Goal: Task Accomplishment & Management: Manage account settings

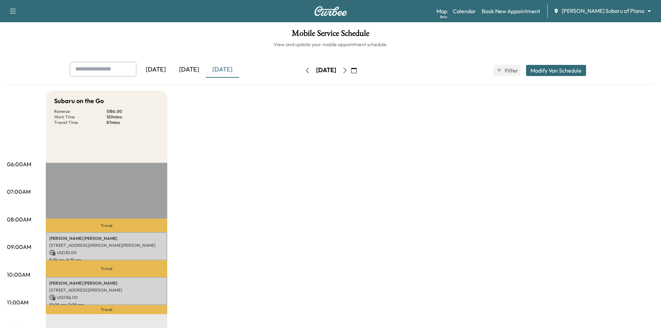
click at [157, 71] on div "[DATE]" at bounding box center [155, 70] width 33 height 16
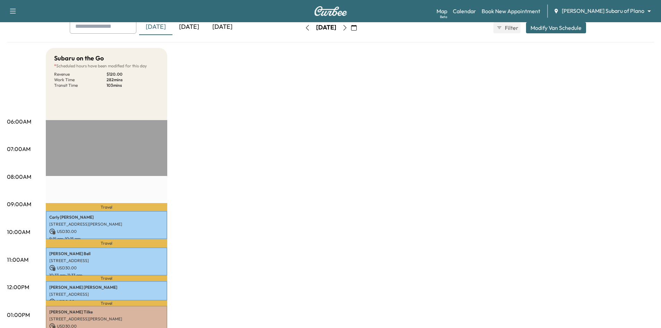
scroll to position [35, 0]
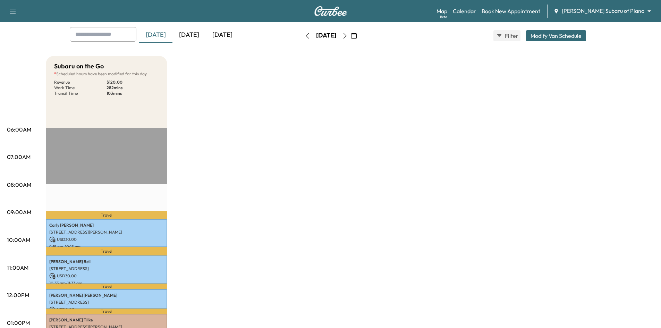
click at [229, 34] on div "[DATE]" at bounding box center [222, 35] width 33 height 16
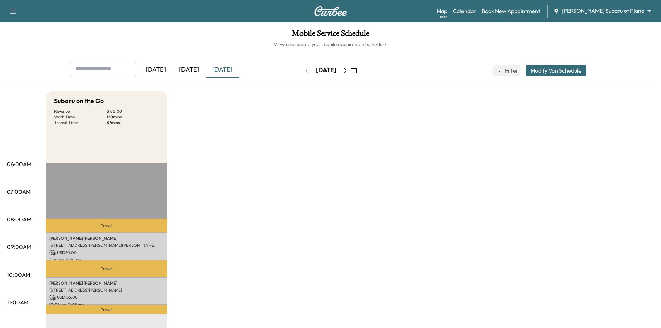
click at [160, 70] on div "[DATE]" at bounding box center [155, 70] width 33 height 16
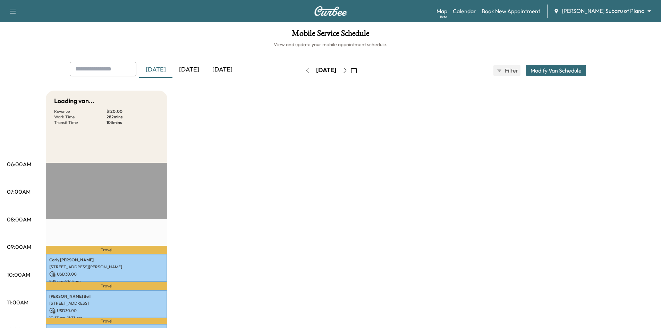
click at [192, 69] on div "[DATE]" at bounding box center [189, 70] width 33 height 16
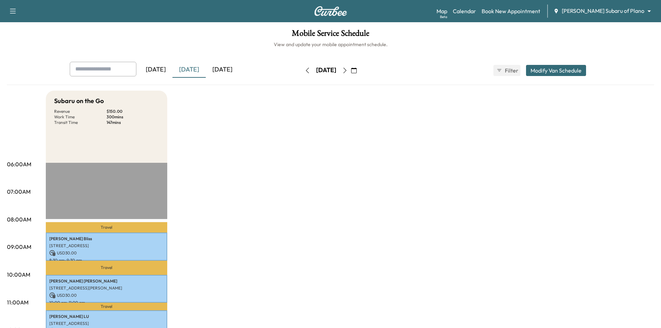
click at [229, 71] on div "[DATE]" at bounding box center [222, 70] width 33 height 16
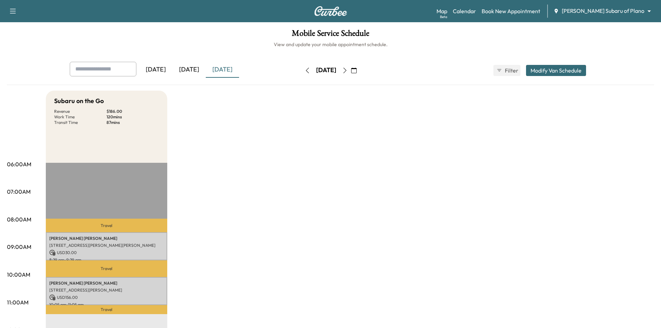
click at [348, 69] on icon "button" at bounding box center [345, 71] width 6 height 6
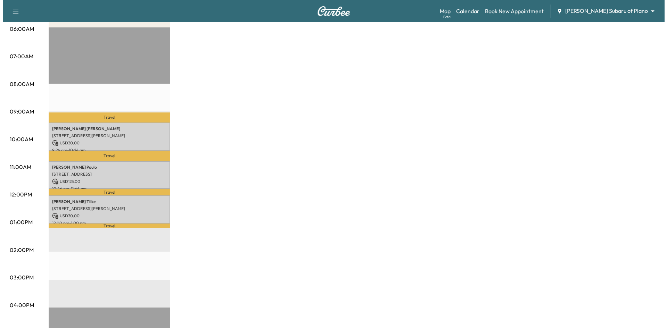
scroll to position [139, 0]
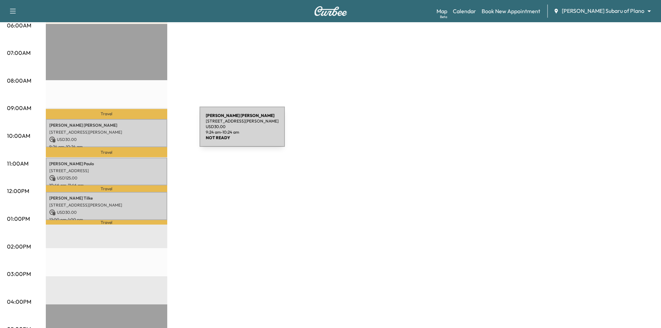
click at [148, 131] on p "1121 Gordon Oaks Dr, Plano, TX 75023, USA" at bounding box center [106, 132] width 115 height 6
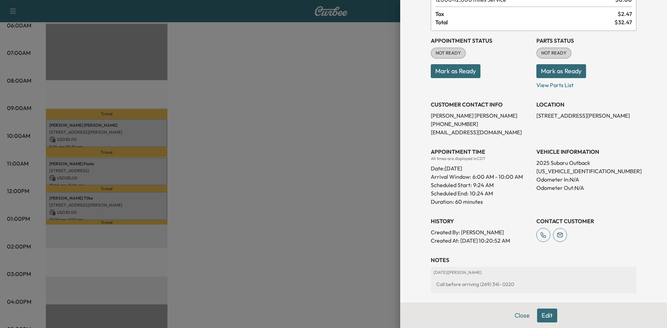
scroll to position [0, 0]
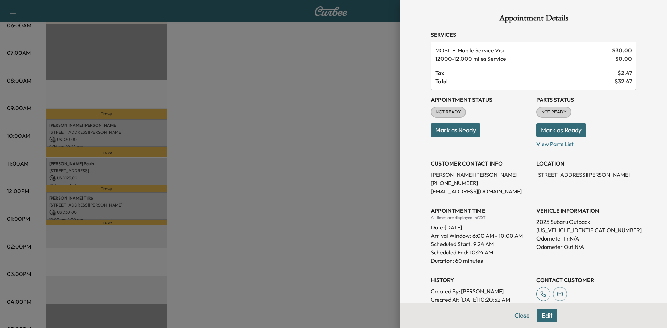
drag, startPoint x: 269, startPoint y: 186, endPoint x: 226, endPoint y: 183, distance: 43.2
click at [268, 186] on div at bounding box center [333, 164] width 667 height 328
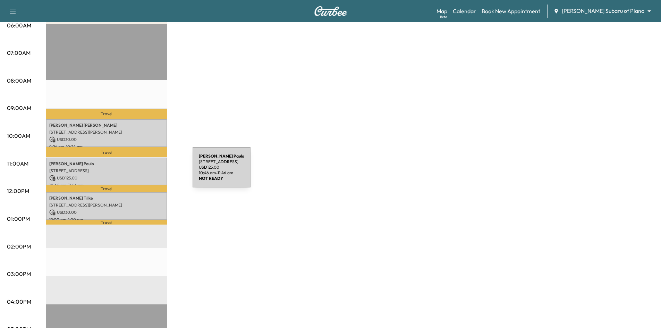
click at [141, 171] on p "2065 COLOGNE DR, CARROLLTON, TX 75007, USA" at bounding box center [106, 171] width 115 height 6
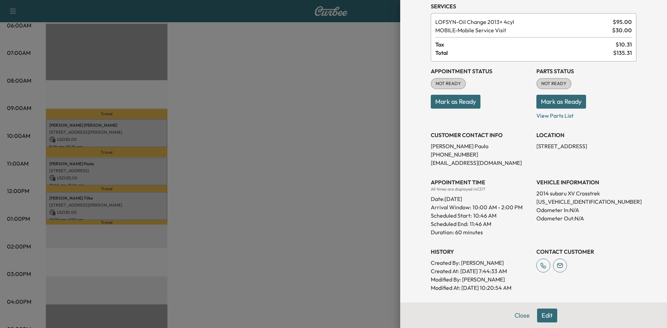
scroll to position [91, 0]
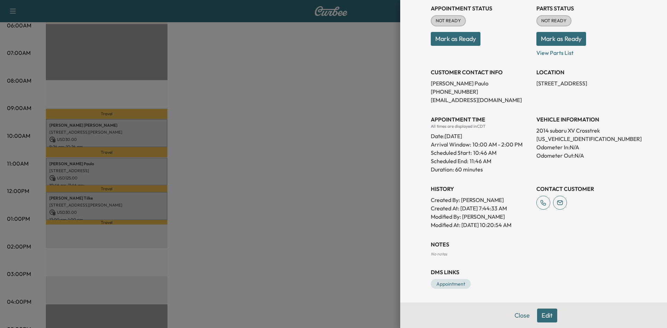
drag, startPoint x: 256, startPoint y: 181, endPoint x: 248, endPoint y: 186, distance: 9.9
click at [255, 183] on div at bounding box center [333, 164] width 667 height 328
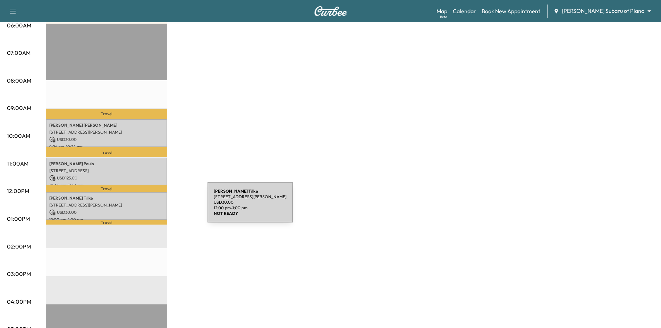
click at [156, 206] on div "Matt Tilke 5353 Keller Springs Rd, Dallas, TX 75248, USA USD 30.00 12:00 pm - 1…" at bounding box center [107, 206] width 122 height 28
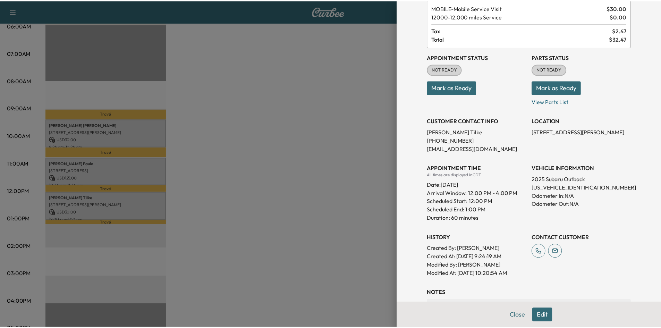
scroll to position [118, 0]
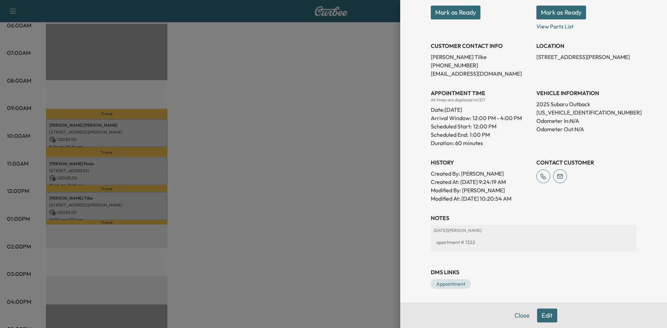
click at [288, 202] on div at bounding box center [333, 164] width 667 height 328
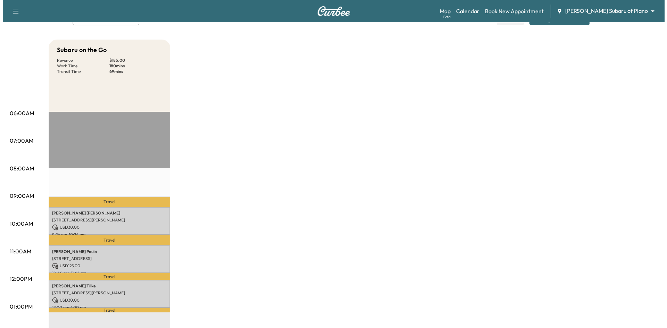
scroll to position [0, 0]
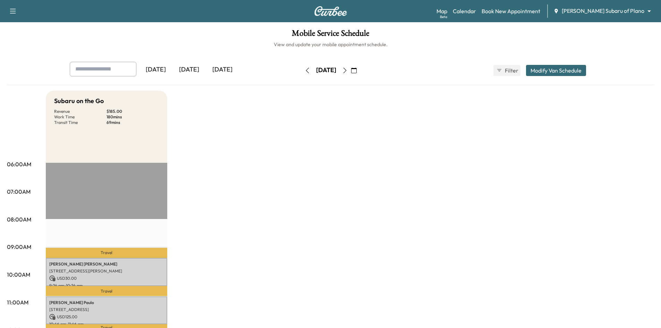
click at [219, 69] on div "[DATE]" at bounding box center [222, 70] width 33 height 16
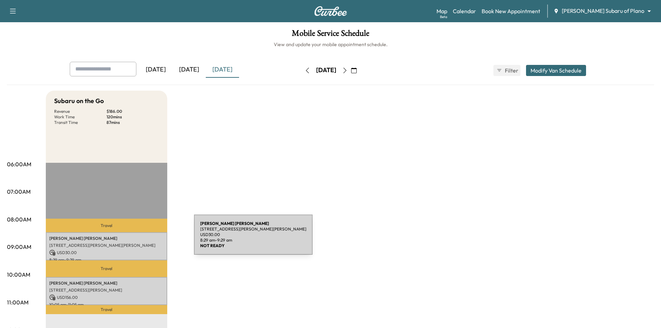
click at [143, 239] on p "COLETTE Villarreal" at bounding box center [106, 239] width 115 height 6
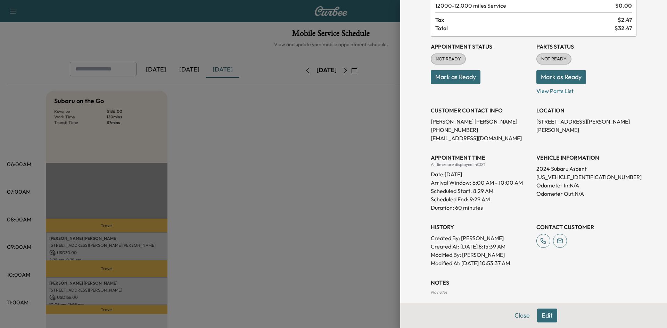
scroll to position [91, 0]
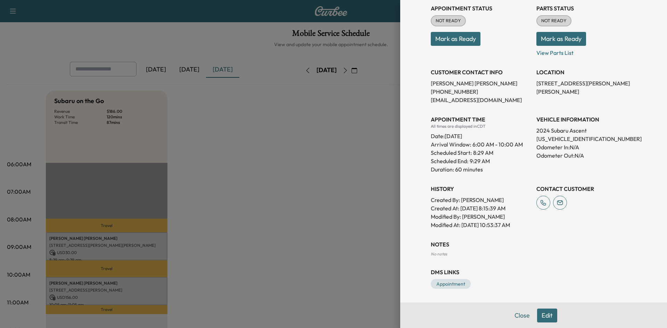
click at [219, 157] on div at bounding box center [333, 164] width 667 height 328
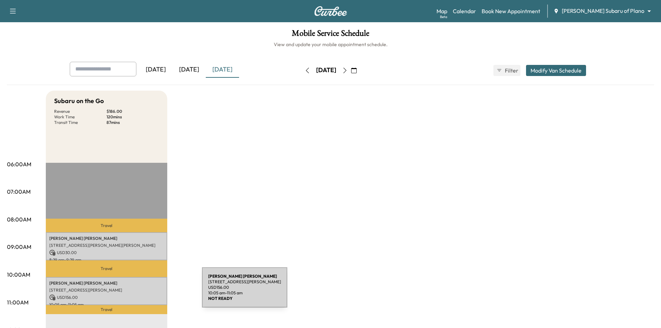
click at [150, 292] on div "Samantha Walsh 3813 McKinley Dr, Plano, TX 75023, USA USD 156.00 10:05 am - 11:…" at bounding box center [107, 291] width 122 height 28
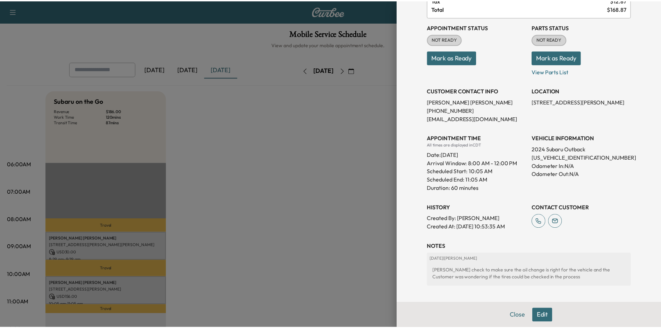
scroll to position [108, 0]
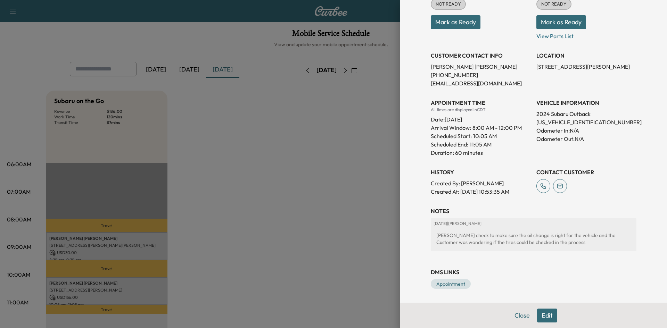
click at [358, 199] on div at bounding box center [333, 164] width 667 height 328
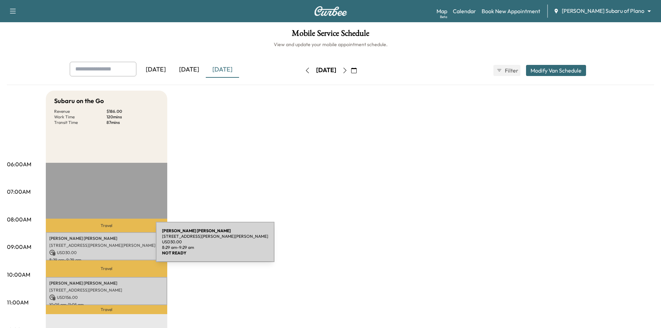
click at [105, 245] on p "805 PARTRIDGE DR, AUBREY, TX 76227, US" at bounding box center [106, 246] width 115 height 6
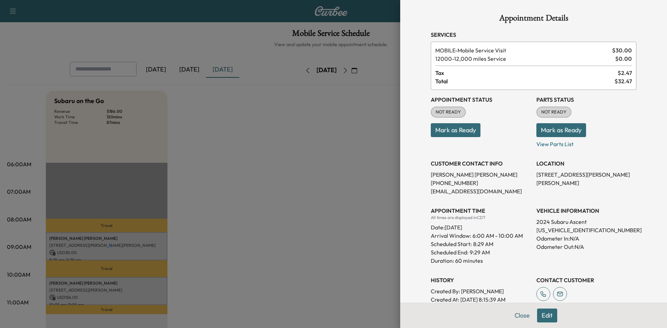
click at [446, 129] on button "Mark as Ready" at bounding box center [455, 130] width 50 height 14
drag, startPoint x: 313, startPoint y: 189, endPoint x: 202, endPoint y: 249, distance: 126.7
click at [311, 190] on div at bounding box center [333, 164] width 667 height 328
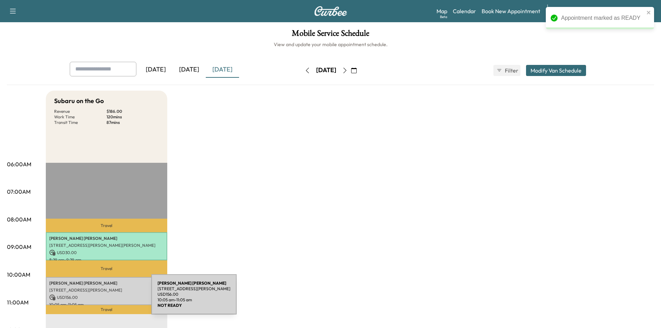
click at [101, 294] on p "USD 156.00" at bounding box center [106, 297] width 115 height 6
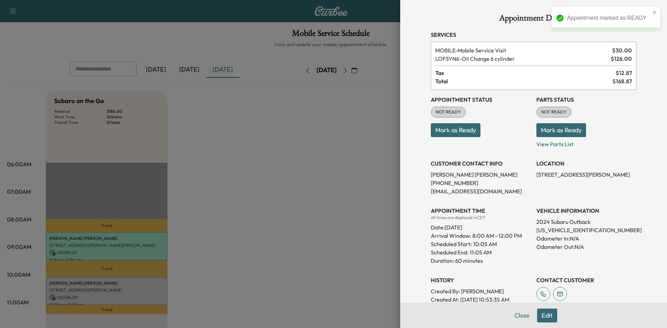
drag, startPoint x: 446, startPoint y: 130, endPoint x: 356, endPoint y: 133, distance: 90.0
click at [445, 130] on button "Mark as Ready" at bounding box center [455, 130] width 50 height 14
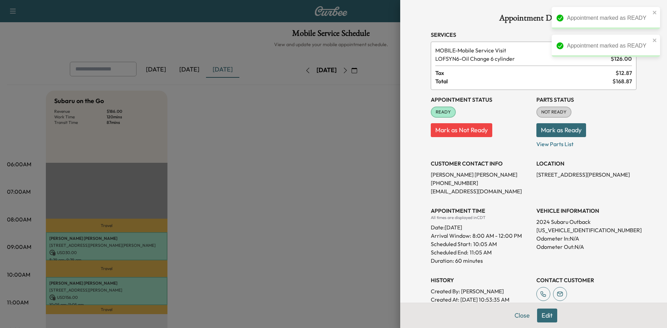
click at [313, 141] on div at bounding box center [333, 164] width 667 height 328
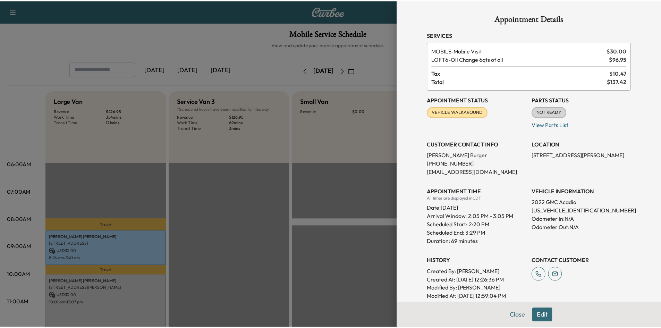
scroll to position [174, 0]
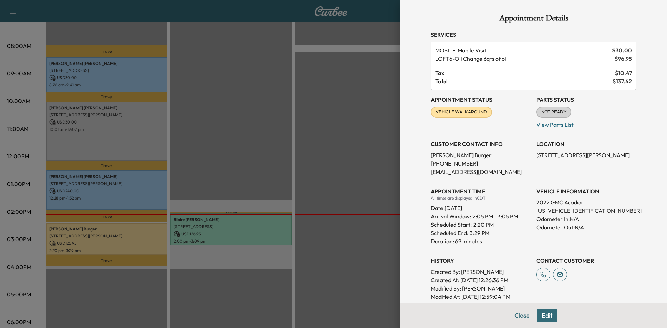
click at [233, 93] on div at bounding box center [333, 164] width 667 height 328
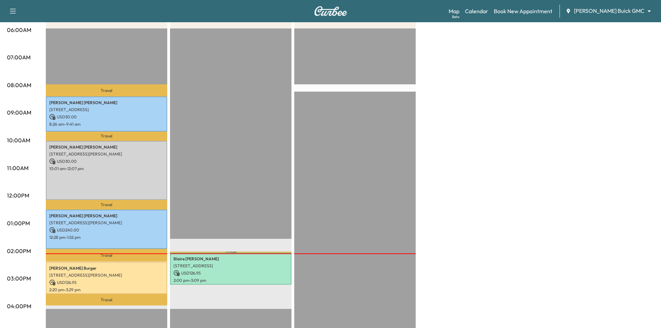
scroll to position [35, 0]
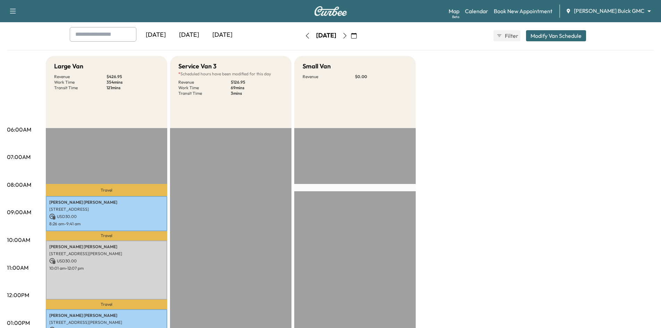
click at [166, 32] on div "[DATE]" at bounding box center [155, 35] width 33 height 16
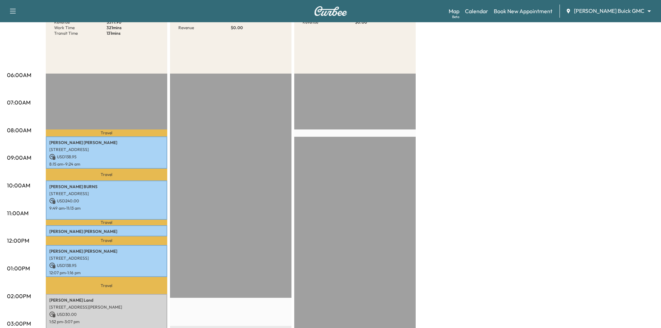
scroll to position [35, 0]
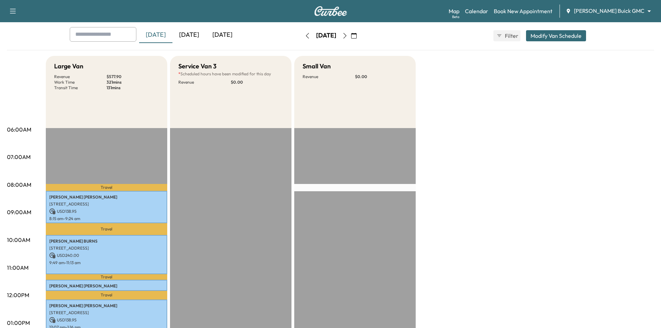
click at [195, 34] on div "[DATE]" at bounding box center [189, 35] width 33 height 16
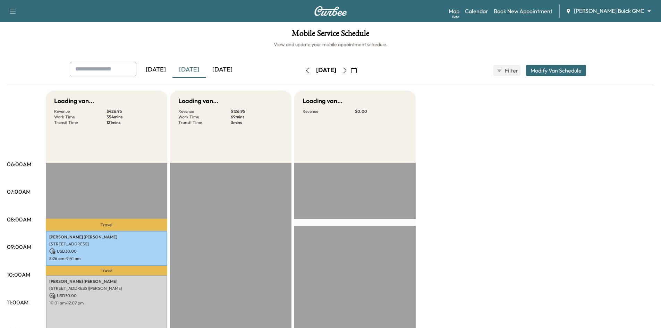
click at [234, 68] on div "[DATE]" at bounding box center [222, 70] width 33 height 16
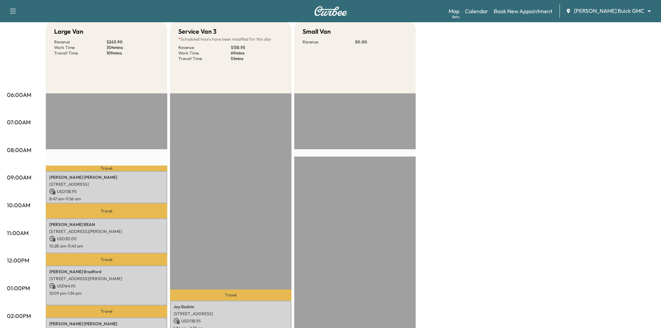
scroll to position [139, 0]
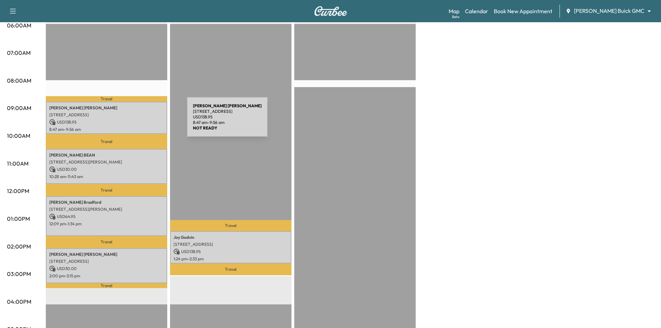
click at [135, 121] on p "USD 138.95" at bounding box center [106, 122] width 115 height 6
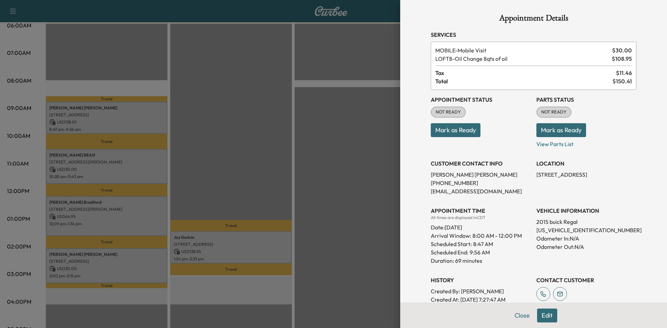
click at [443, 132] on button "Mark as Ready" at bounding box center [455, 130] width 50 height 14
click at [252, 153] on div at bounding box center [333, 164] width 667 height 328
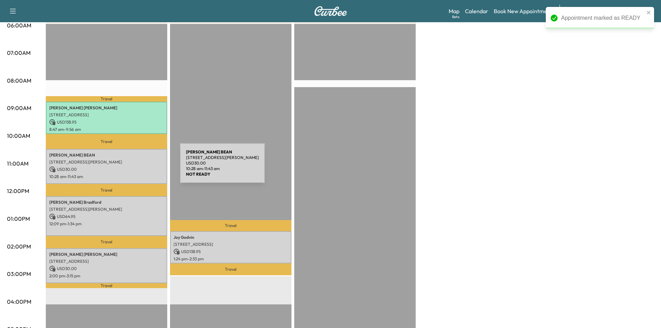
click at [127, 168] on p "USD 30.00" at bounding box center [106, 169] width 115 height 6
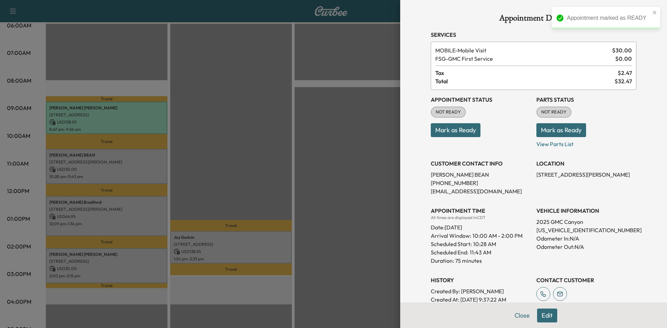
drag, startPoint x: 460, startPoint y: 131, endPoint x: 443, endPoint y: 134, distance: 16.8
click at [457, 133] on button "Mark as Ready" at bounding box center [455, 130] width 50 height 14
drag, startPoint x: 227, startPoint y: 186, endPoint x: 112, endPoint y: 223, distance: 120.5
click at [224, 189] on div at bounding box center [333, 164] width 667 height 328
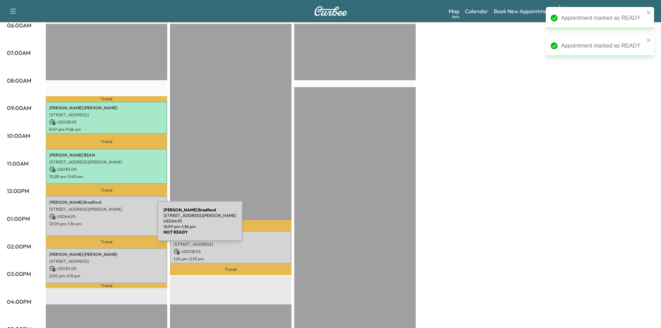
click at [104, 225] on div "Darian Bradford 2745 Laurel Oak Dr, McKinney, TX 75071, USA USD 64.95 12:09 pm …" at bounding box center [107, 216] width 122 height 40
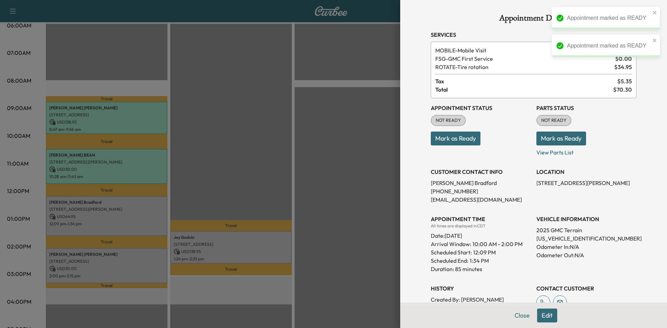
drag, startPoint x: 478, startPoint y: 139, endPoint x: 461, endPoint y: 145, distance: 18.2
click at [470, 143] on p "Mark as Ready" at bounding box center [480, 135] width 100 height 19
drag, startPoint x: 461, startPoint y: 144, endPoint x: 457, endPoint y: 140, distance: 5.7
click at [460, 144] on button "Mark as Ready" at bounding box center [455, 139] width 50 height 14
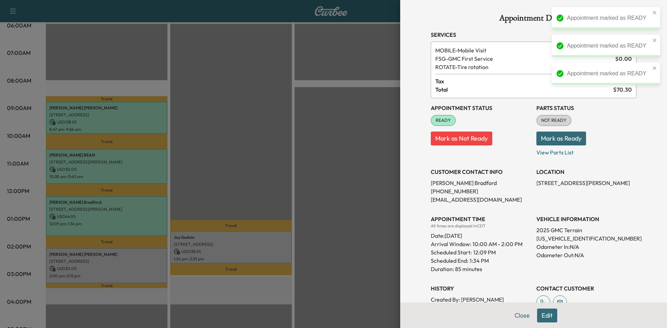
click at [153, 261] on div at bounding box center [333, 164] width 667 height 328
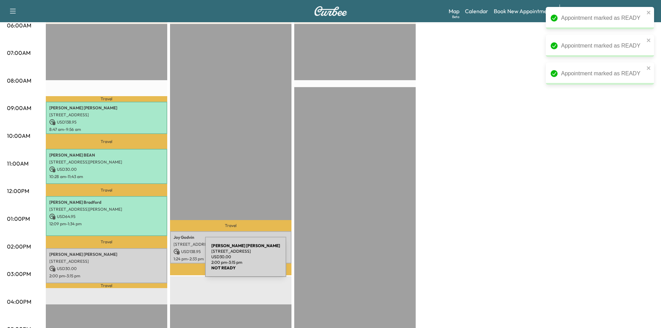
click at [154, 261] on p "4501 Old Pond Dr, Plano, TX 75024, USA" at bounding box center [106, 262] width 115 height 6
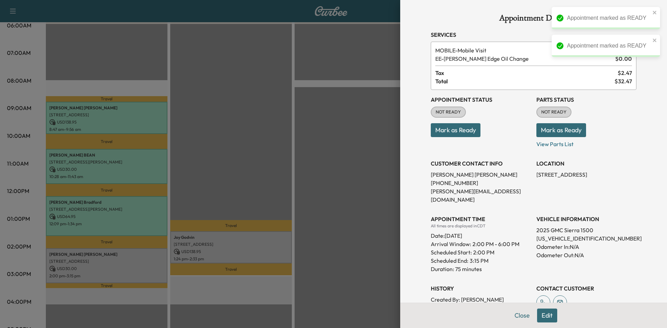
drag, startPoint x: 462, startPoint y: 131, endPoint x: 447, endPoint y: 135, distance: 15.2
click at [461, 131] on button "Mark as Ready" at bounding box center [455, 130] width 50 height 14
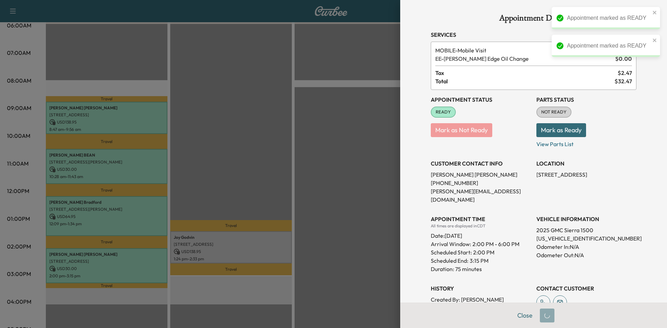
drag, startPoint x: 286, startPoint y: 167, endPoint x: 282, endPoint y: 173, distance: 7.2
click at [285, 170] on div at bounding box center [333, 164] width 667 height 328
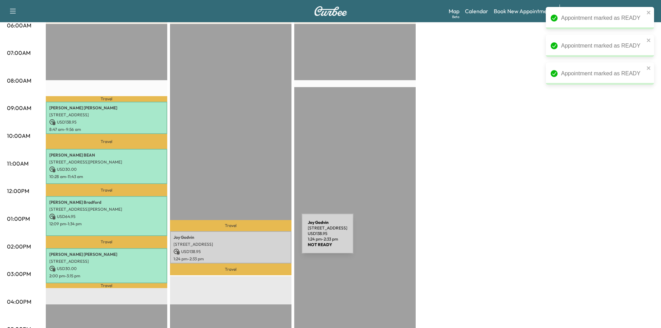
click at [251, 238] on p "Joy Godvin" at bounding box center [231, 238] width 115 height 6
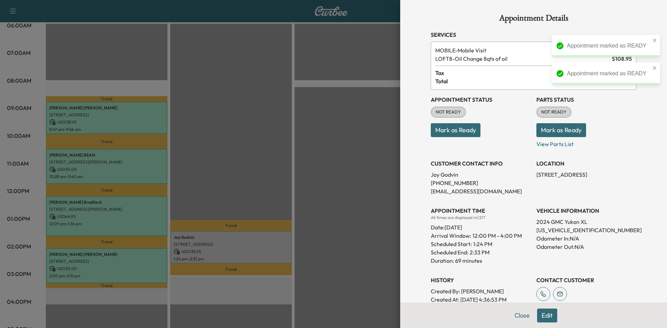
drag, startPoint x: 460, startPoint y: 134, endPoint x: 450, endPoint y: 135, distance: 10.8
click at [460, 135] on button "Mark as Ready" at bounding box center [455, 130] width 50 height 14
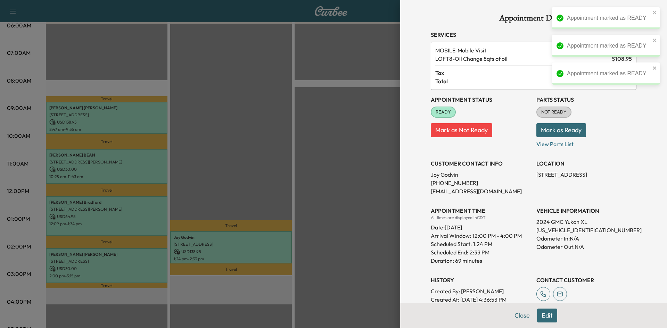
click at [284, 153] on div at bounding box center [333, 164] width 667 height 328
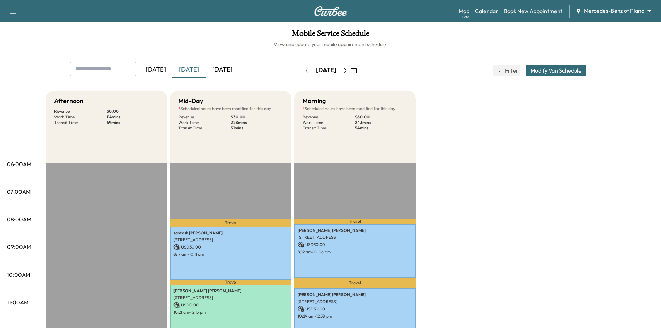
click at [165, 68] on div "[DATE]" at bounding box center [155, 70] width 33 height 16
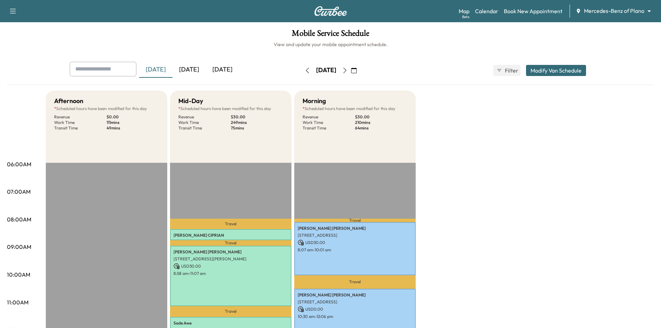
click at [220, 69] on div "[DATE]" at bounding box center [222, 70] width 33 height 16
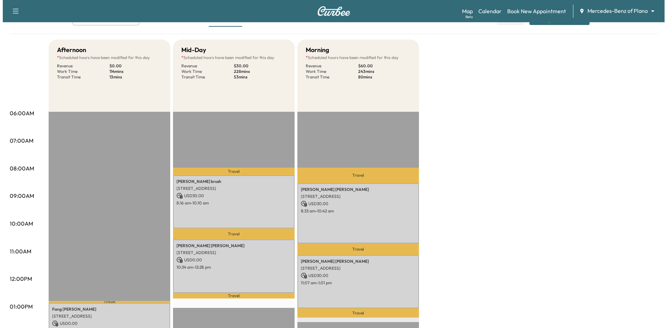
scroll to position [104, 0]
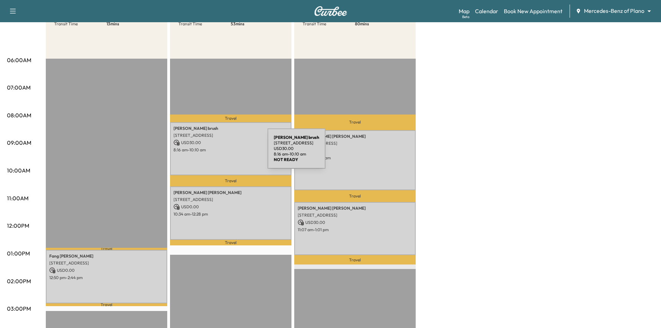
click at [216, 153] on div "[PERSON_NAME] [STREET_ADDRESS][PERSON_NAME] USD 30.00 8:16 am - 10:10 am" at bounding box center [231, 148] width 122 height 53
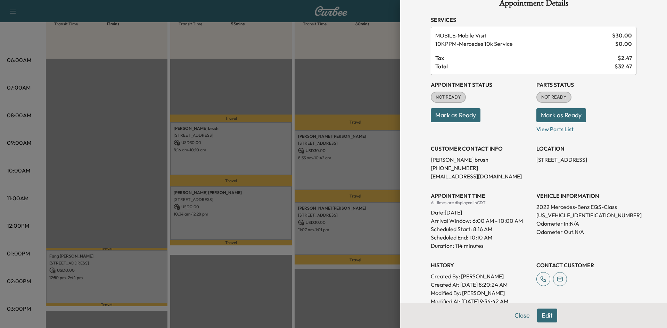
scroll to position [14, 0]
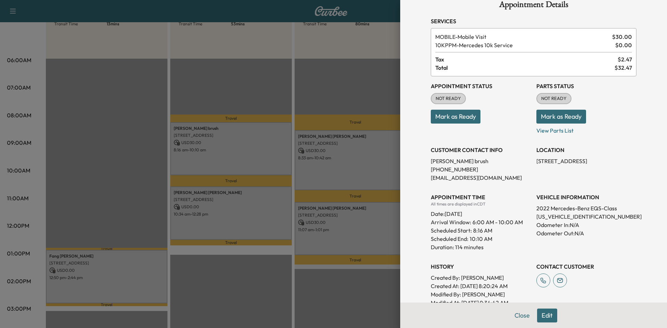
click at [278, 73] on div at bounding box center [333, 164] width 667 height 328
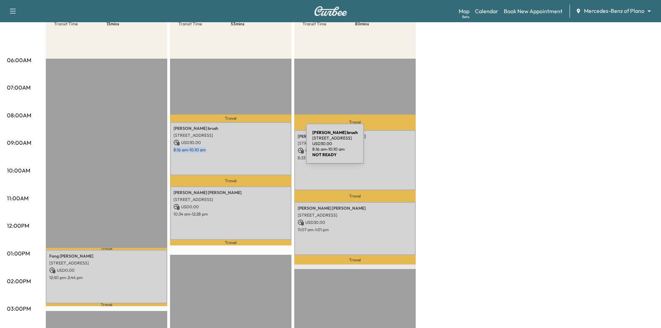
click at [256, 144] on div "[PERSON_NAME] [STREET_ADDRESS][PERSON_NAME] USD 30.00 8:16 am - 10:10 am" at bounding box center [231, 148] width 122 height 53
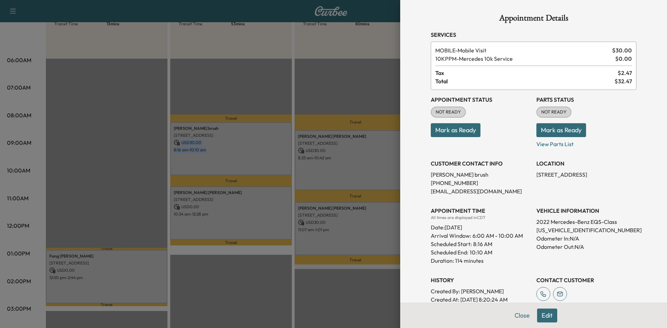
drag, startPoint x: 453, startPoint y: 130, endPoint x: 416, endPoint y: 139, distance: 38.1
click at [452, 131] on button "Mark as Ready" at bounding box center [455, 130] width 50 height 14
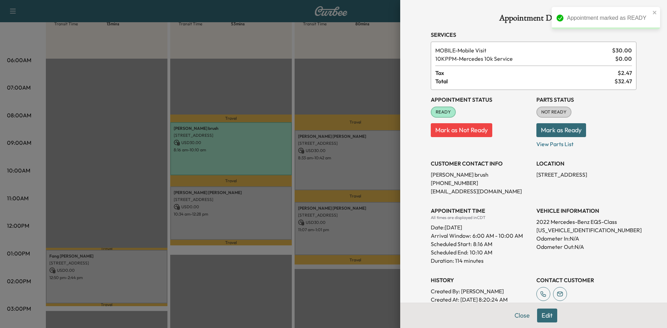
click at [350, 172] on div at bounding box center [333, 164] width 667 height 328
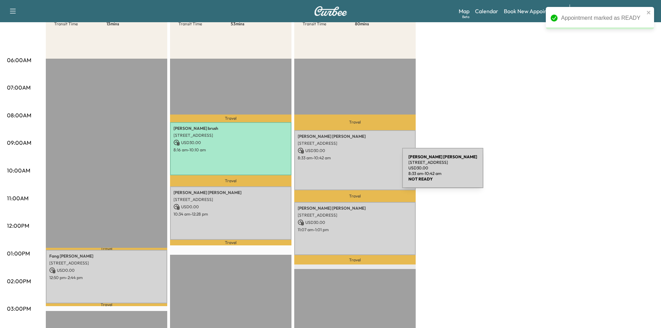
click at [350, 172] on div "[PERSON_NAME] [STREET_ADDRESS] USD 30.00 8:33 am - 10:42 am" at bounding box center [355, 160] width 122 height 60
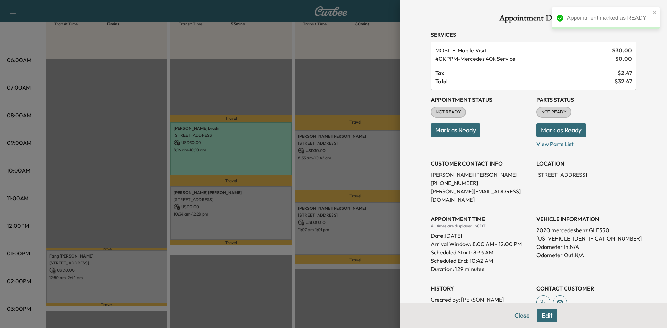
drag, startPoint x: 446, startPoint y: 131, endPoint x: 366, endPoint y: 151, distance: 82.7
click at [445, 131] on button "Mark as Ready" at bounding box center [455, 130] width 50 height 14
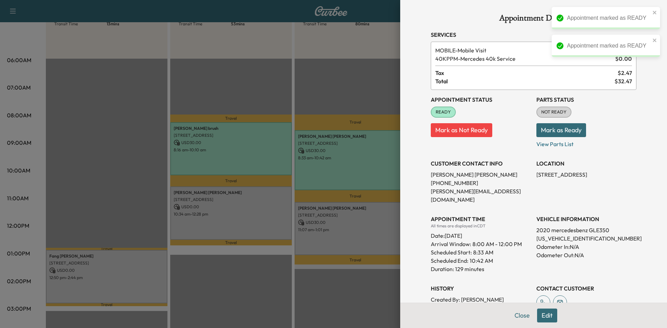
click at [262, 203] on div at bounding box center [333, 164] width 667 height 328
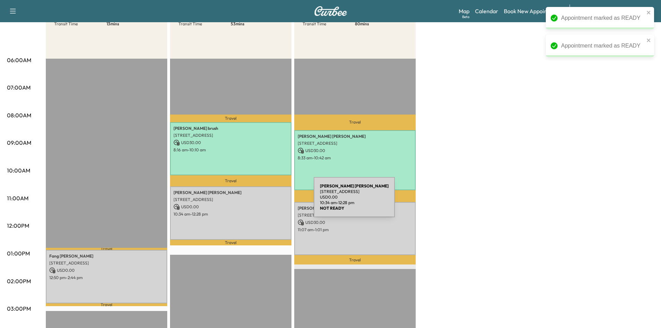
click at [262, 201] on div "[PERSON_NAME] [STREET_ADDRESS] USD 0.00 10:34 am - 12:28 pm" at bounding box center [231, 212] width 122 height 53
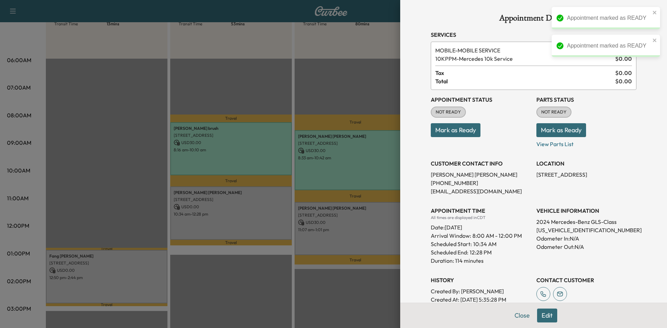
drag, startPoint x: 458, startPoint y: 134, endPoint x: 438, endPoint y: 140, distance: 20.3
click at [458, 134] on button "Mark as Ready" at bounding box center [455, 130] width 50 height 14
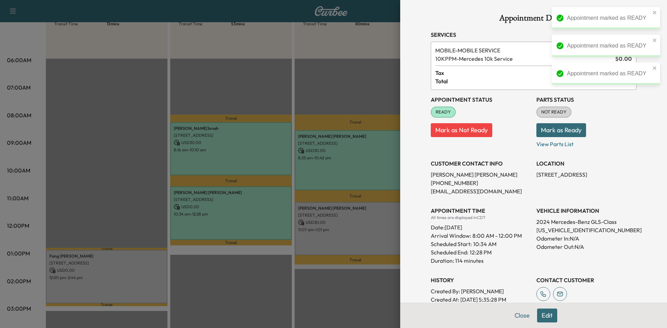
click at [350, 230] on div at bounding box center [333, 164] width 667 height 328
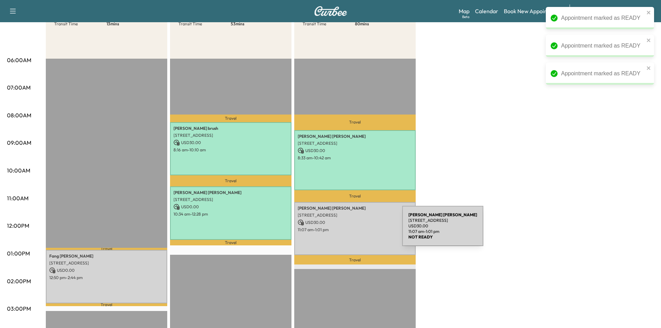
click at [351, 229] on p "11:07 am - 1:01 pm" at bounding box center [355, 230] width 115 height 6
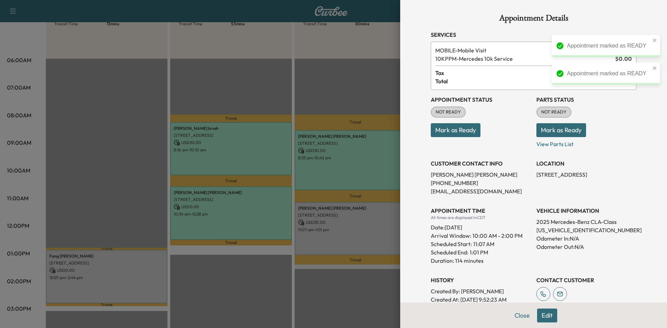
drag, startPoint x: 457, startPoint y: 134, endPoint x: 359, endPoint y: 191, distance: 112.9
click at [456, 134] on button "Mark as Ready" at bounding box center [455, 130] width 50 height 14
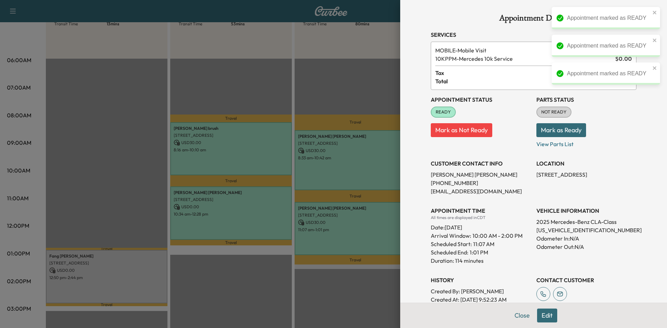
click at [136, 277] on div at bounding box center [333, 164] width 667 height 328
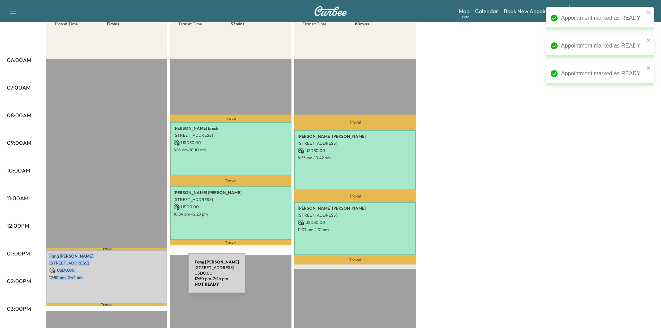
click at [136, 277] on p "12:50 pm - 2:44 pm" at bounding box center [106, 278] width 115 height 6
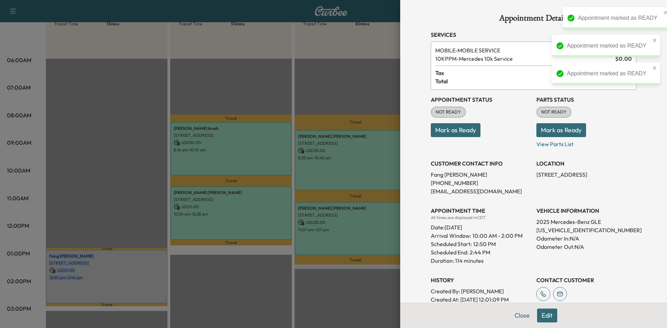
click at [453, 134] on button "Mark as Ready" at bounding box center [455, 130] width 50 height 14
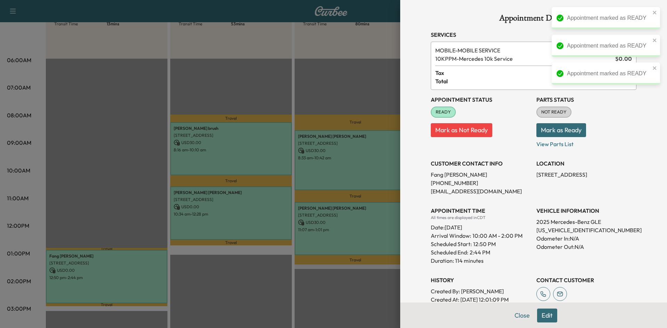
click at [264, 76] on div at bounding box center [333, 164] width 667 height 328
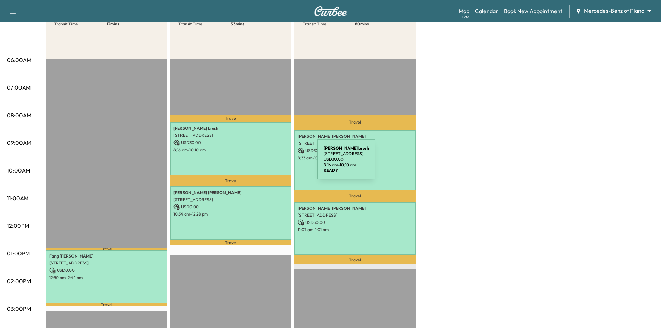
click at [266, 164] on div "[PERSON_NAME] [STREET_ADDRESS][PERSON_NAME] USD 30.00 8:16 am - 10:10 am" at bounding box center [231, 148] width 122 height 53
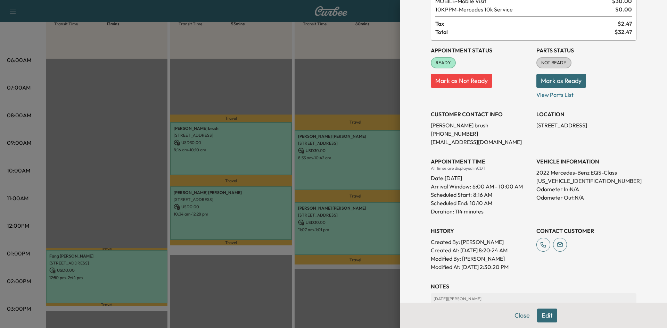
scroll to position [104, 0]
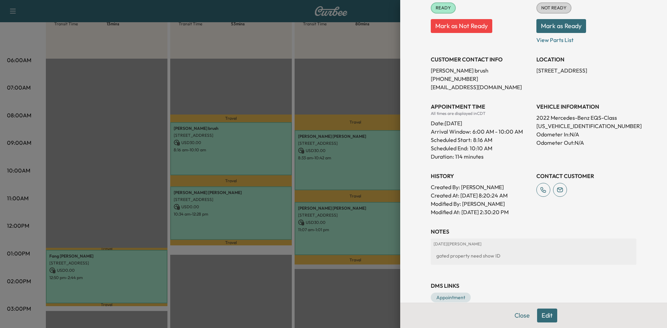
click at [347, 168] on div at bounding box center [333, 164] width 667 height 328
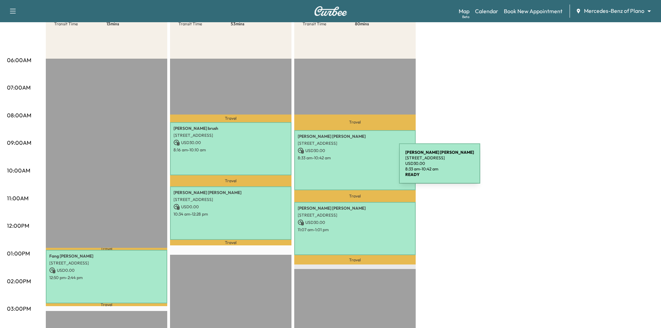
click at [347, 168] on div "[PERSON_NAME] [STREET_ADDRESS] USD 30.00 8:33 am - 10:42 am" at bounding box center [355, 160] width 122 height 60
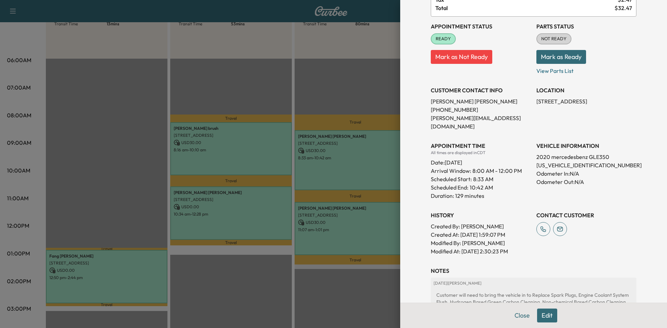
scroll to position [132, 0]
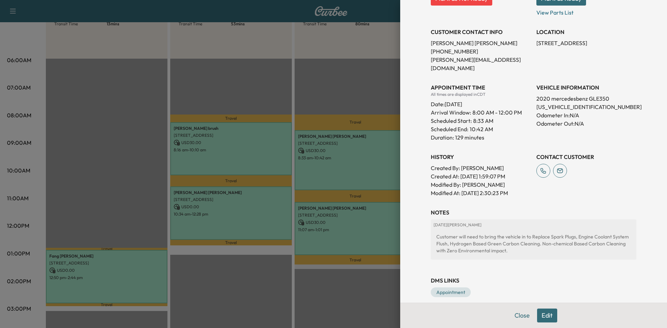
click at [357, 234] on div at bounding box center [333, 164] width 667 height 328
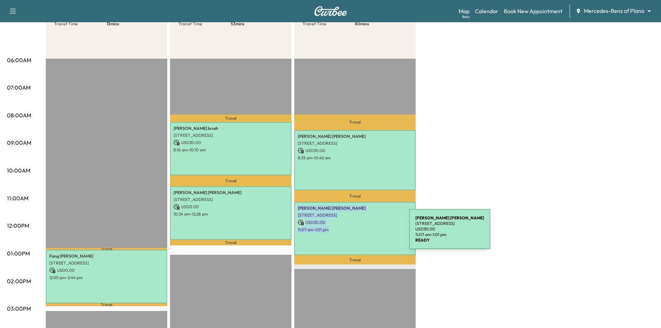
click at [357, 233] on div "[PERSON_NAME] [STREET_ADDRESS] USD 30.00 11:07 am - 1:01 pm" at bounding box center [355, 228] width 122 height 53
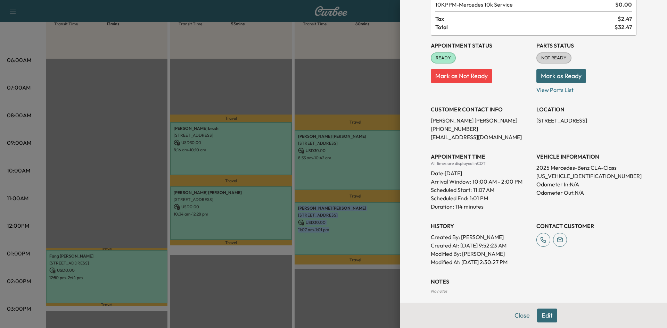
scroll to position [91, 0]
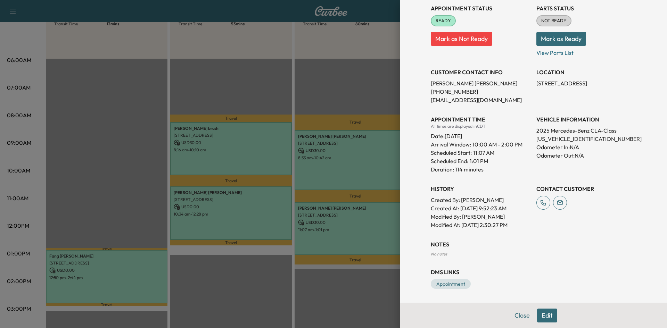
click at [242, 215] on div at bounding box center [333, 164] width 667 height 328
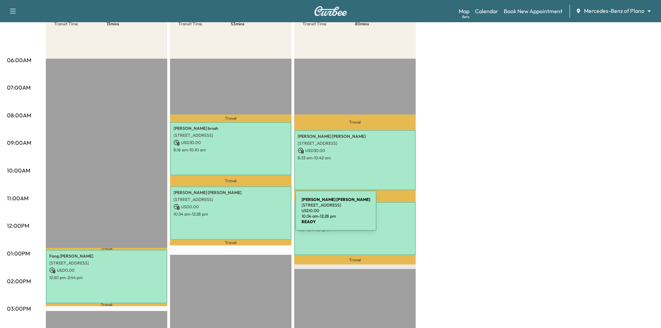
drag, startPoint x: 243, startPoint y: 215, endPoint x: 246, endPoint y: 217, distance: 3.8
click at [246, 217] on div "[PERSON_NAME] [STREET_ADDRESS] USD 0.00 10:34 am - 12:28 pm" at bounding box center [231, 212] width 122 height 53
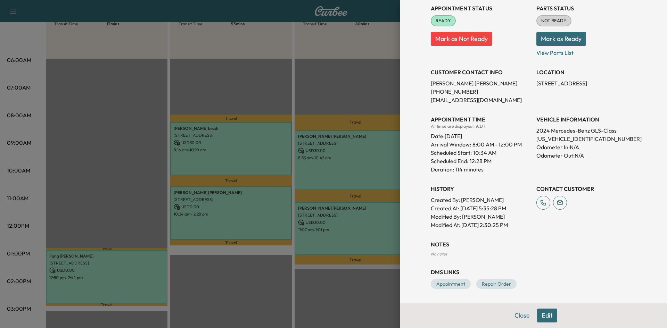
click at [161, 280] on div at bounding box center [333, 164] width 667 height 328
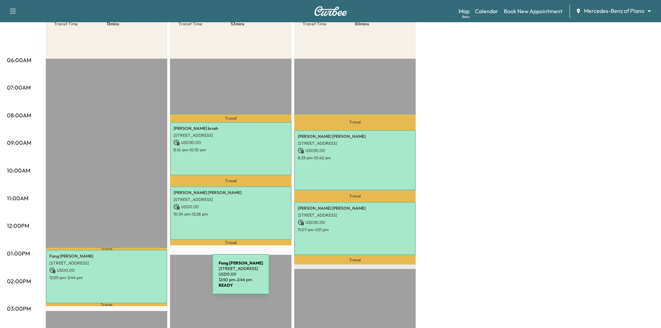
click at [161, 278] on div "[PERSON_NAME] [STREET_ADDRESS] USD 0.00 12:50 pm - 2:44 pm" at bounding box center [107, 276] width 122 height 53
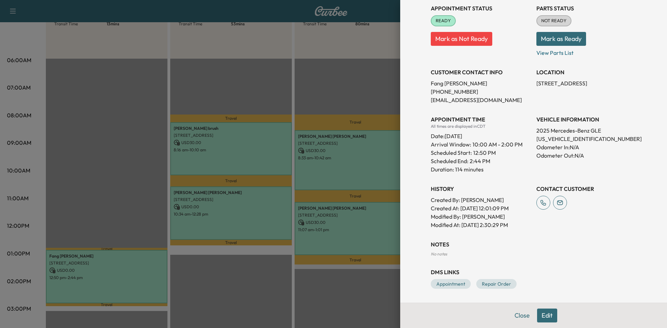
drag, startPoint x: 271, startPoint y: 296, endPoint x: 263, endPoint y: 264, distance: 33.6
click at [271, 296] on div at bounding box center [333, 164] width 667 height 328
